Goal: Transaction & Acquisition: Purchase product/service

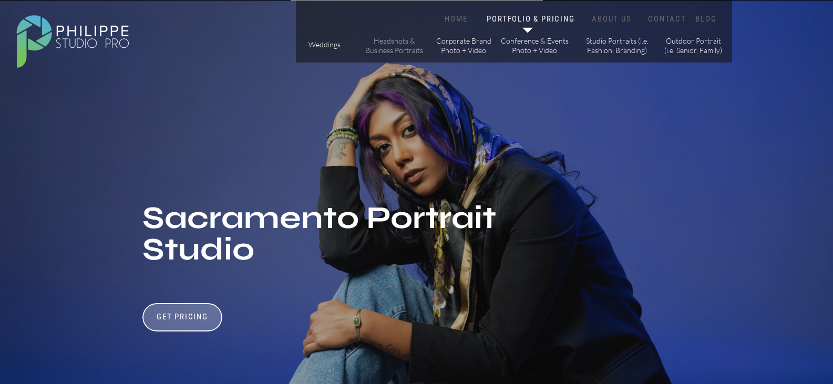
click at [386, 49] on p "Headshots & Business Portraits" at bounding box center [394, 45] width 59 height 18
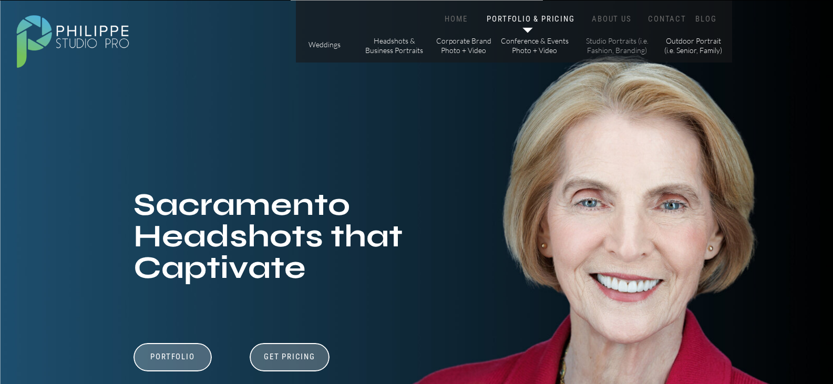
click at [594, 45] on p "Studio Portraits (i.e. Fashion, Branding)" at bounding box center [617, 45] width 71 height 18
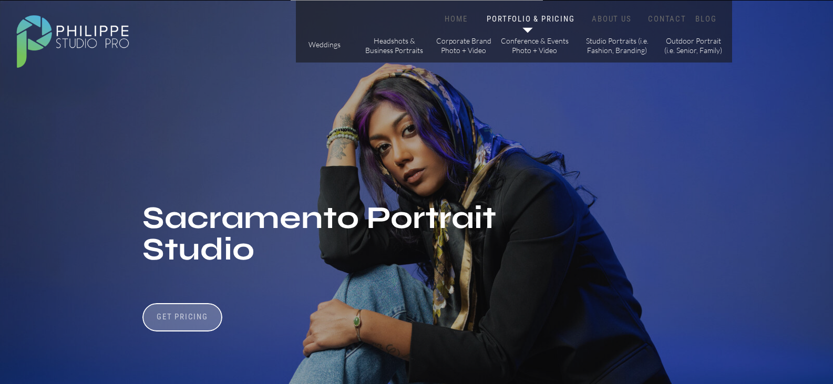
click at [193, 317] on h3 "Get Pricing" at bounding box center [182, 318] width 58 height 13
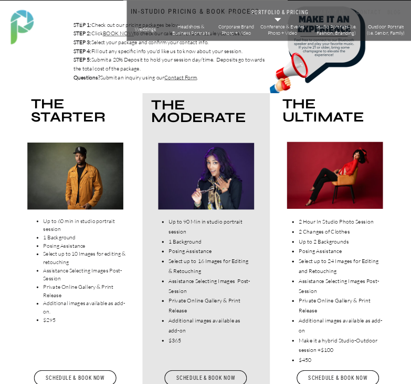
scroll to position [1332, 0]
